Goal: Transaction & Acquisition: Book appointment/travel/reservation

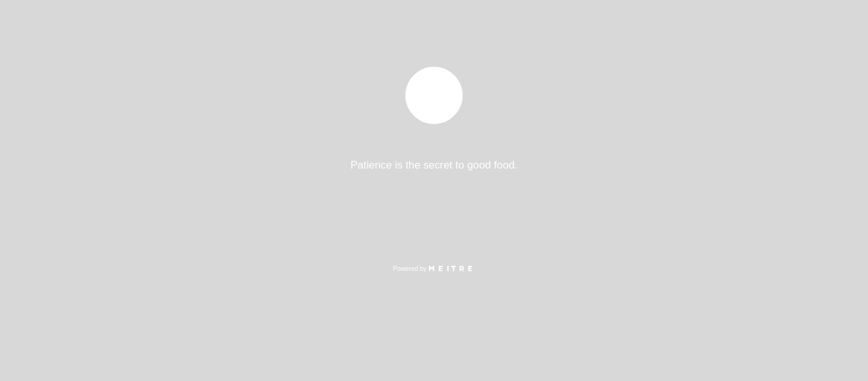
select select "es"
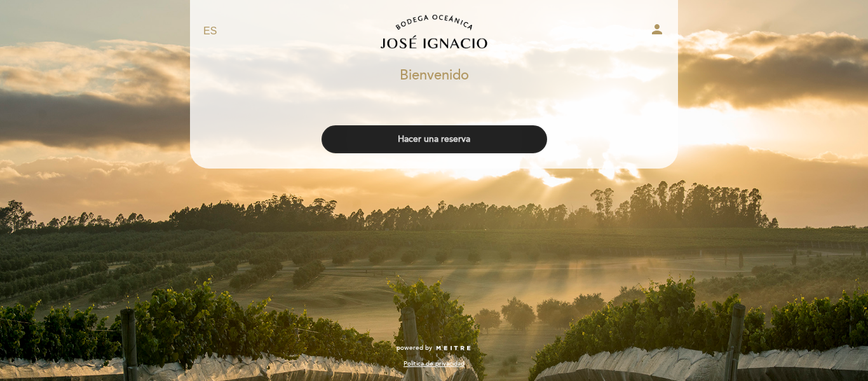
click at [429, 144] on button "Hacer una reserva" at bounding box center [435, 139] width 226 height 28
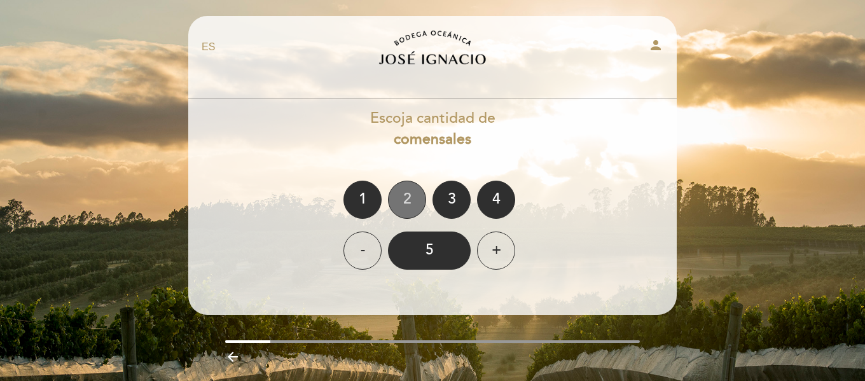
click at [402, 200] on div "2" at bounding box center [407, 200] width 38 height 38
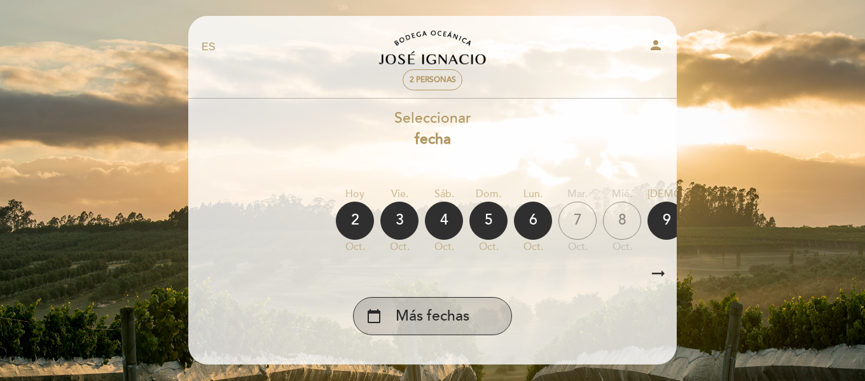
click at [442, 321] on span "Más fechas" at bounding box center [432, 316] width 74 height 21
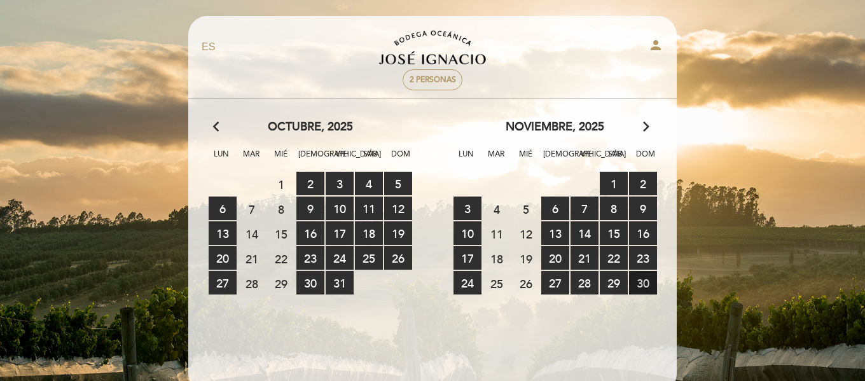
click at [645, 286] on span "30 RESERVAS DISPONIBLES" at bounding box center [643, 283] width 28 height 24
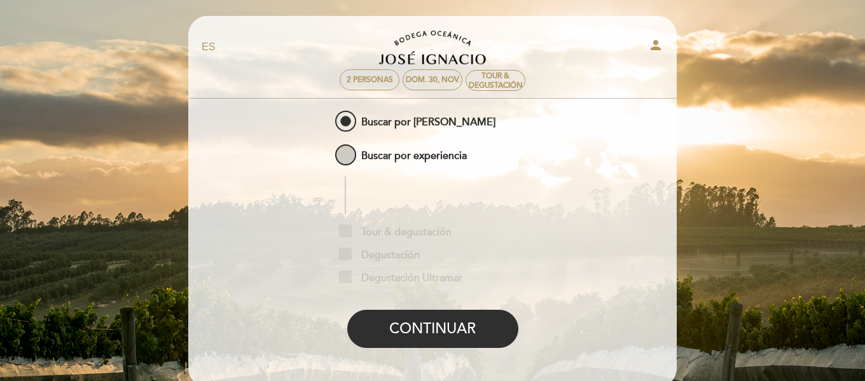
click at [350, 156] on span "Buscar por experiencia" at bounding box center [400, 150] width 134 height 16
click at [328, 150] on input "Buscar por experiencia" at bounding box center [324, 146] width 8 height 8
radio input "false"
radio input "true"
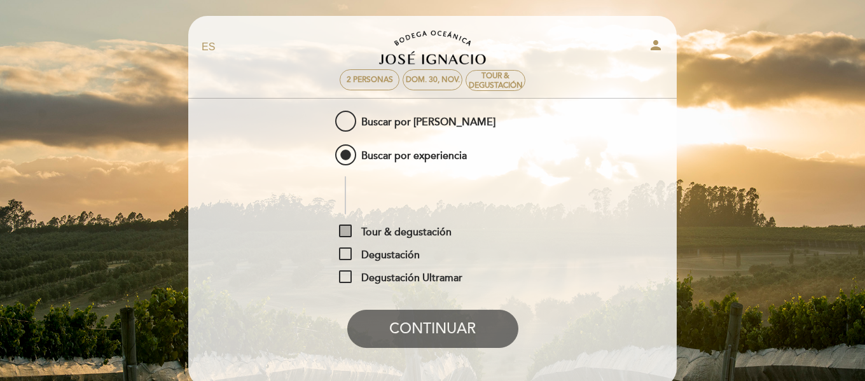
click at [347, 233] on span "Tour & degustación" at bounding box center [395, 232] width 113 height 16
click at [347, 233] on input "Tour & degustación" at bounding box center [343, 228] width 8 height 8
checkbox input "true"
click at [419, 322] on button "CONTINUAR" at bounding box center [432, 329] width 171 height 38
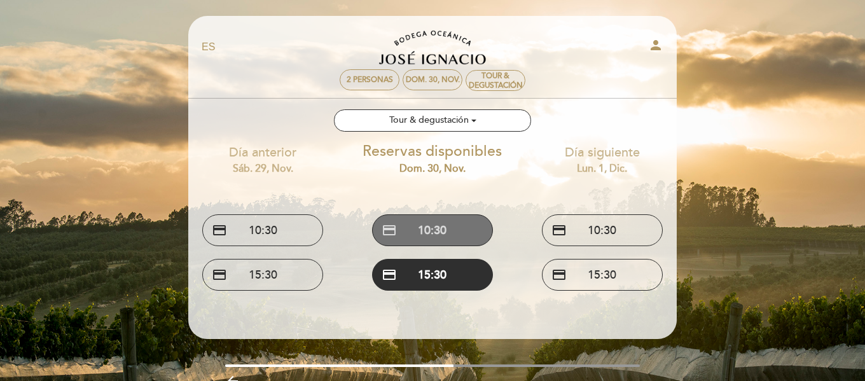
click at [436, 230] on button "credit_card 10:30" at bounding box center [432, 230] width 121 height 32
